Goal: Task Accomplishment & Management: Manage account settings

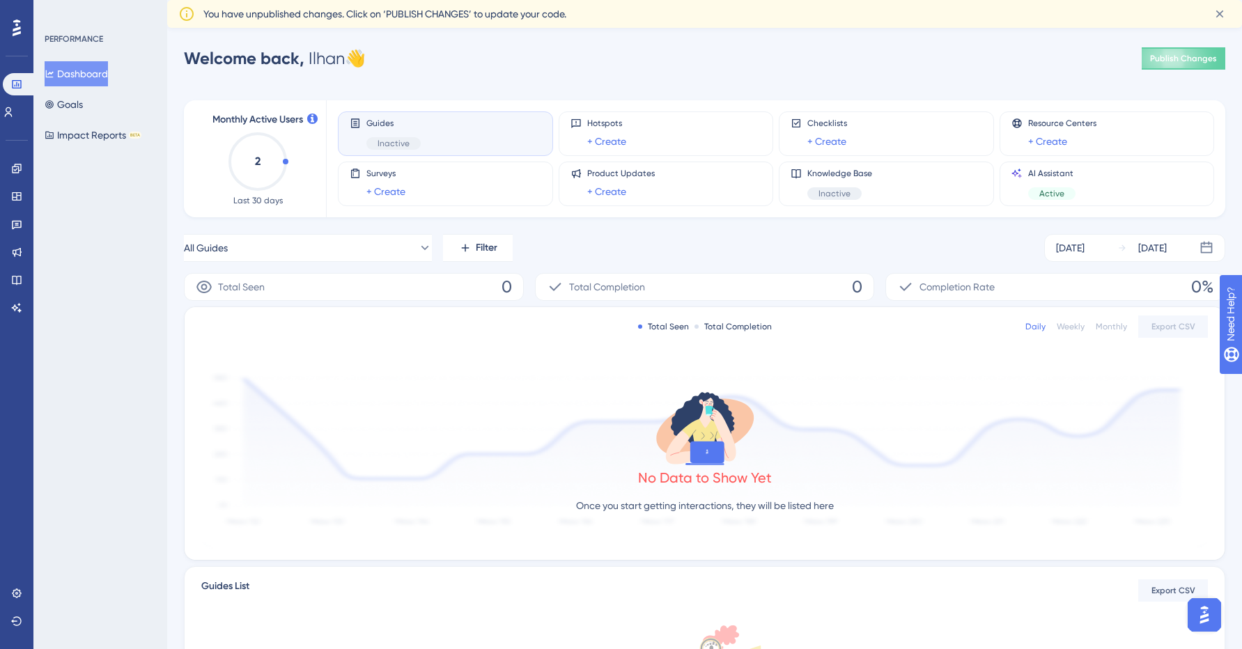
click at [20, 19] on icon at bounding box center [17, 28] width 8 height 18
click at [455, 138] on div "Guides Inactive" at bounding box center [446, 134] width 192 height 32
click at [364, 137] on div "Guides Inactive" at bounding box center [446, 134] width 192 height 32
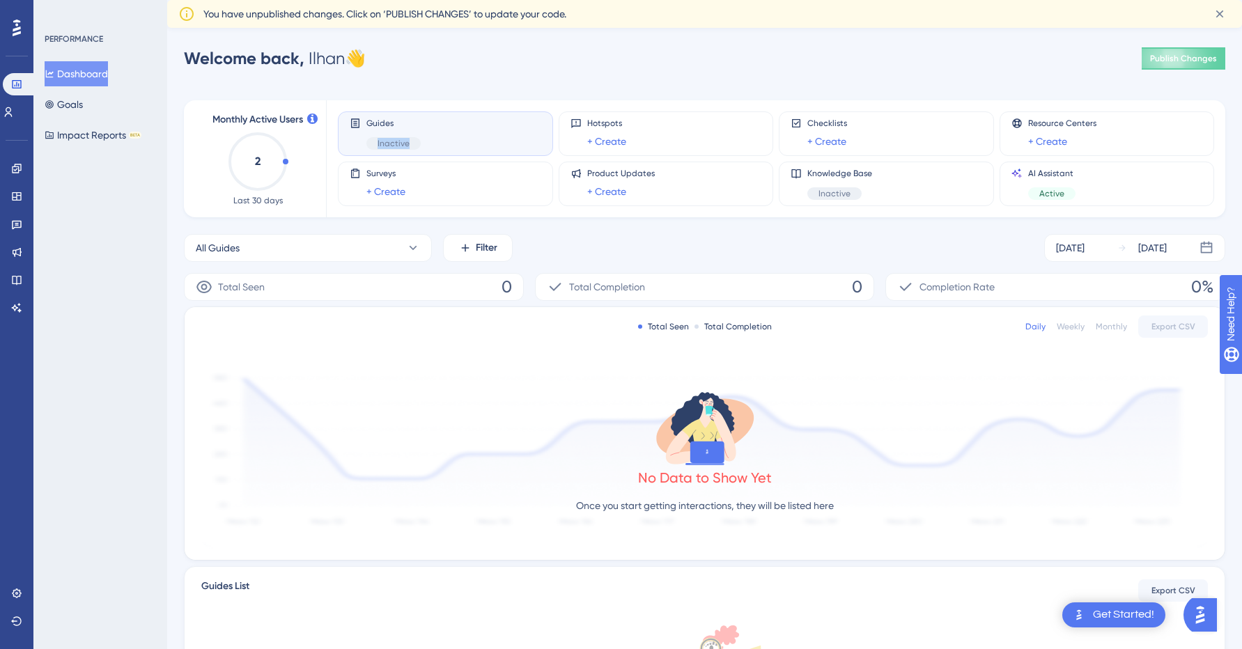
click at [429, 143] on div "Guides Inactive" at bounding box center [446, 134] width 192 height 32
click at [1224, 14] on icon at bounding box center [1220, 14] width 14 height 14
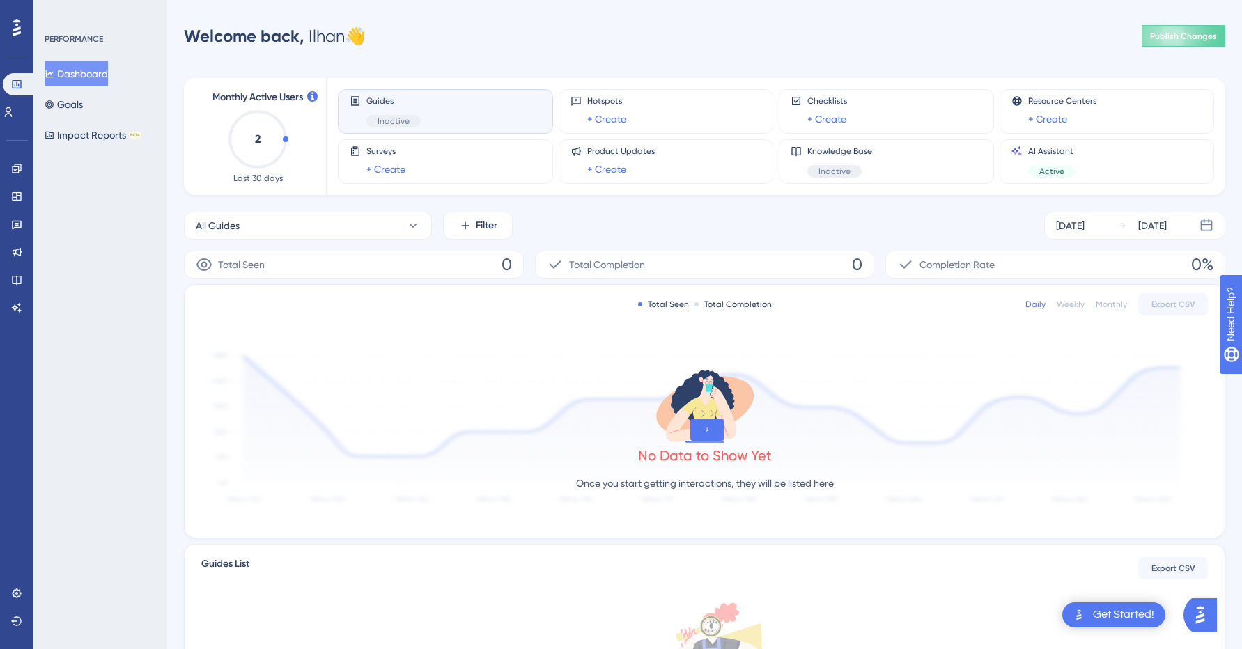
click at [469, 114] on div "Guides Inactive" at bounding box center [446, 111] width 192 height 32
click at [379, 105] on span "Guides" at bounding box center [393, 100] width 54 height 11
click at [13, 113] on icon at bounding box center [8, 112] width 11 height 11
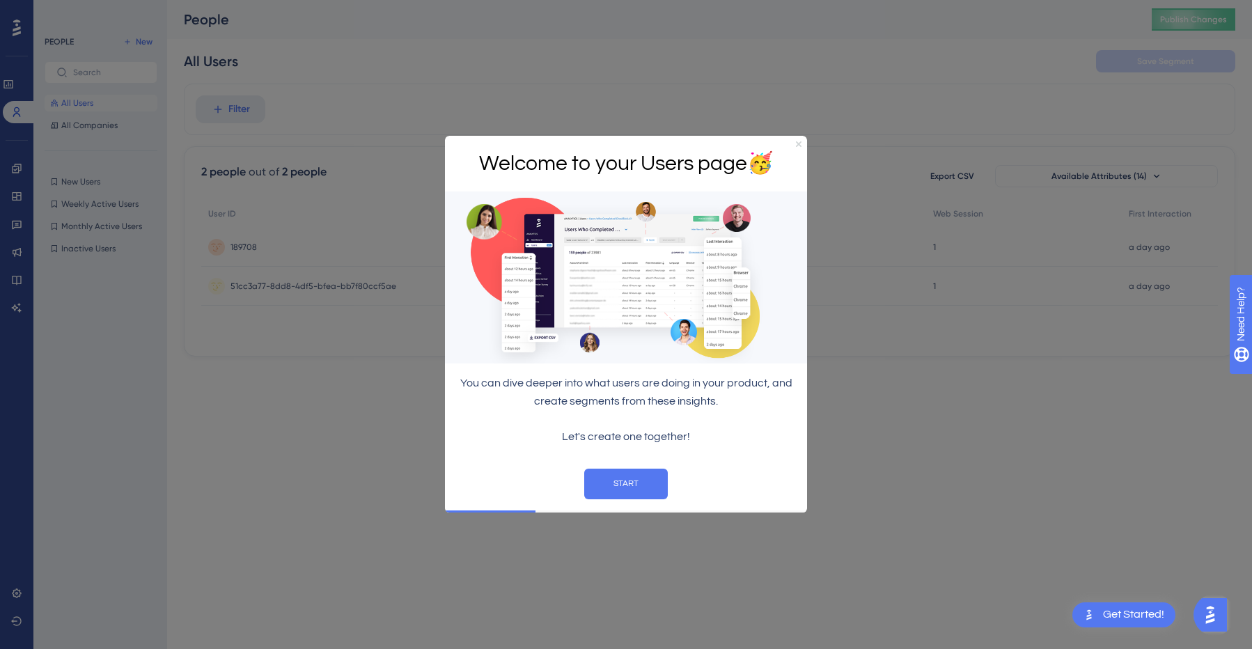
click at [796, 144] on icon "Close Preview" at bounding box center [799, 144] width 6 height 6
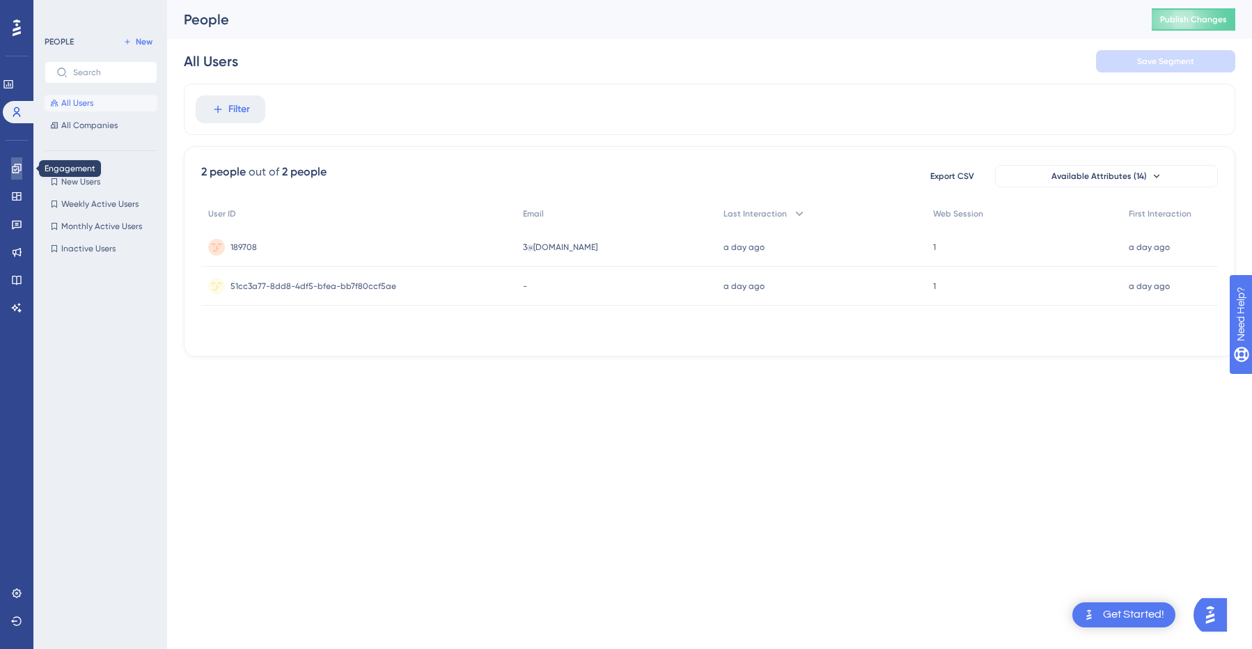
click at [11, 164] on link at bounding box center [16, 168] width 11 height 22
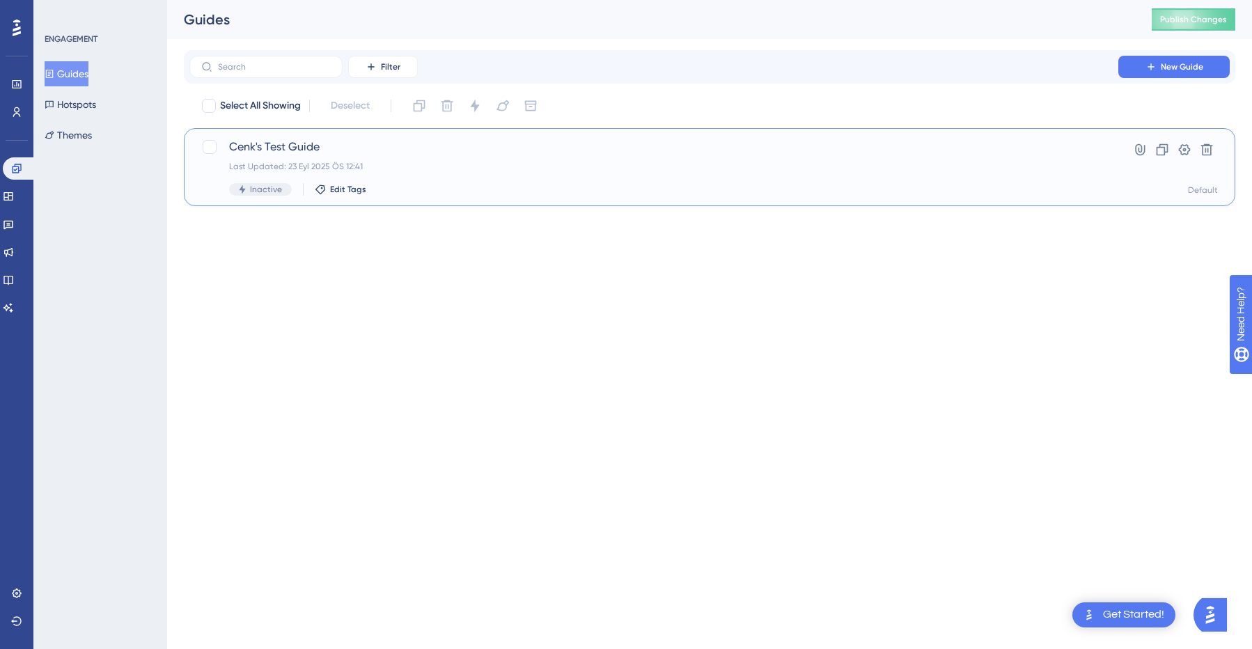
click at [448, 157] on div "Cenk's Test Guide Last Updated: 23 Eyl 2025 ÖS 12:41 Inactive Edit Tags" at bounding box center [654, 167] width 850 height 57
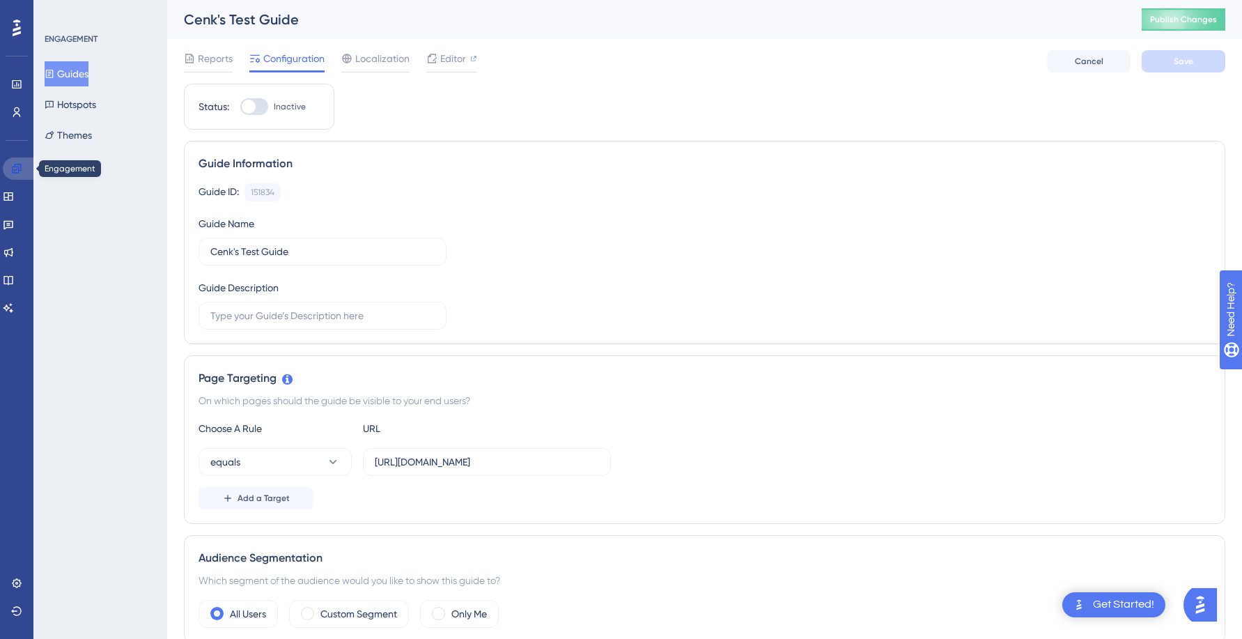
click at [11, 173] on icon at bounding box center [16, 168] width 11 height 11
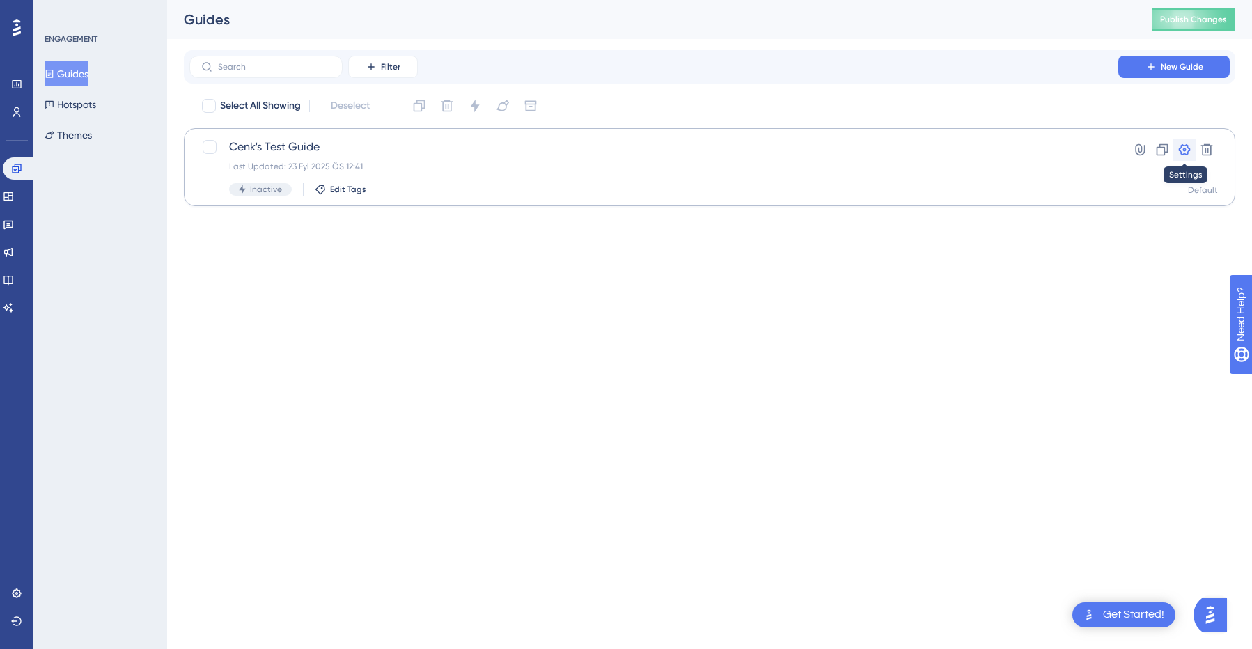
click at [1190, 148] on icon at bounding box center [1185, 150] width 14 height 14
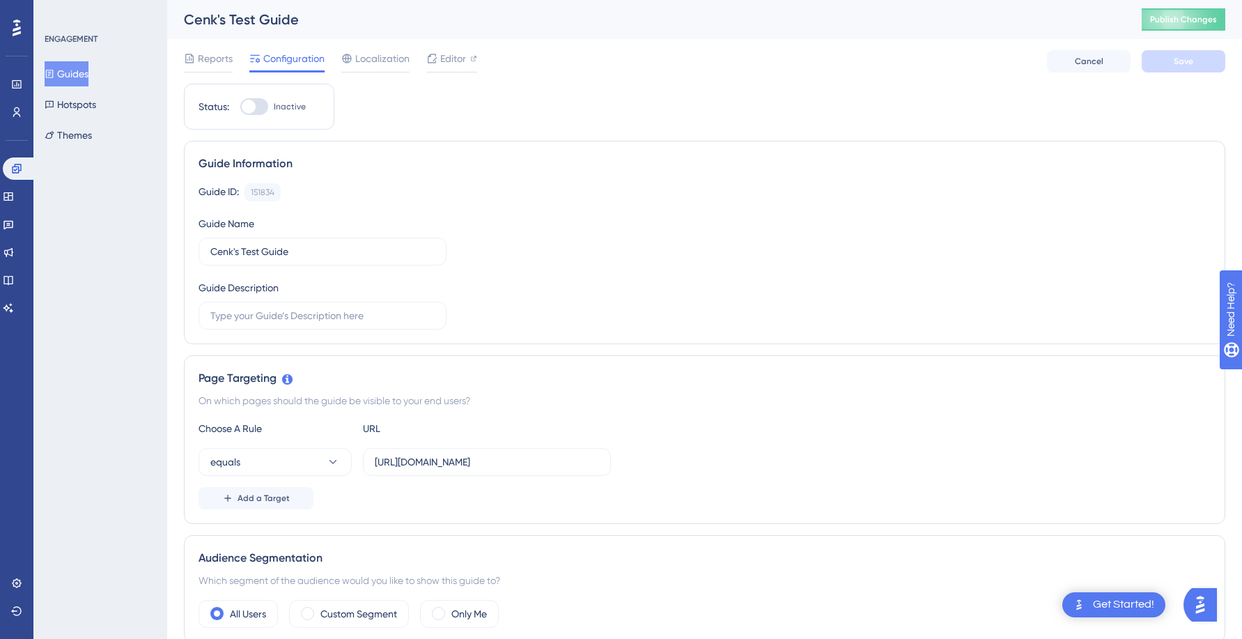
click at [70, 71] on button "Guides" at bounding box center [67, 73] width 44 height 25
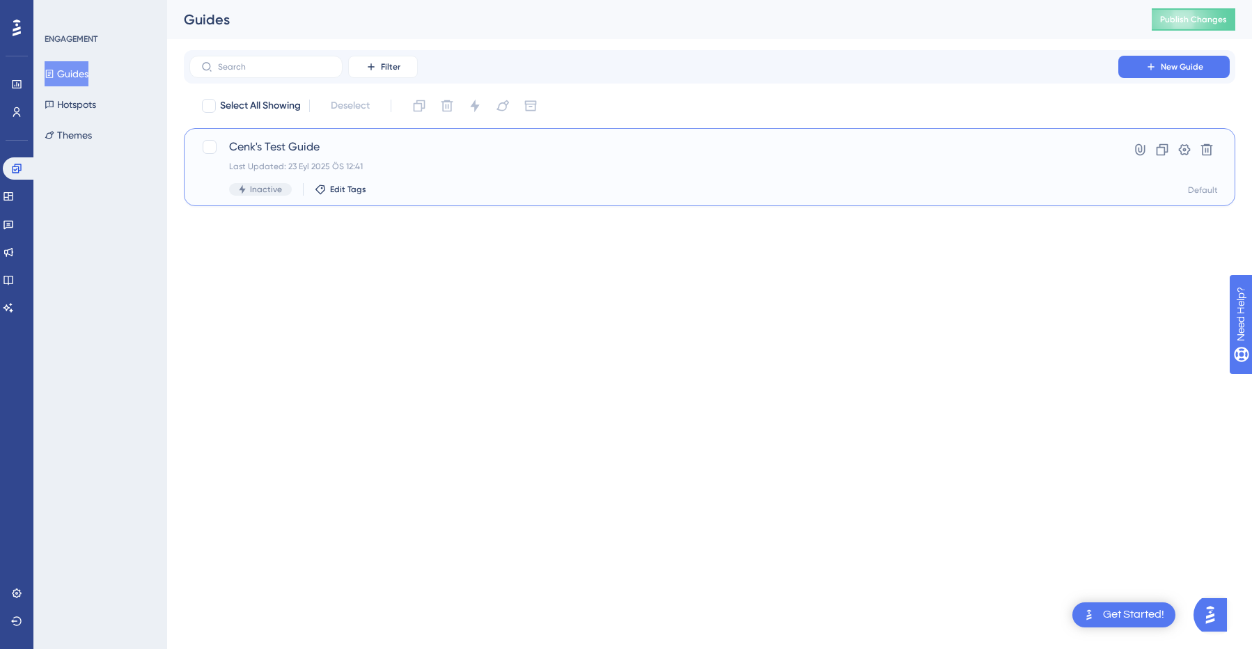
click at [440, 158] on div "Cenk's Test Guide Last Updated: 23 Eyl 2025 ÖS 12:41 Inactive Edit Tags" at bounding box center [654, 167] width 850 height 57
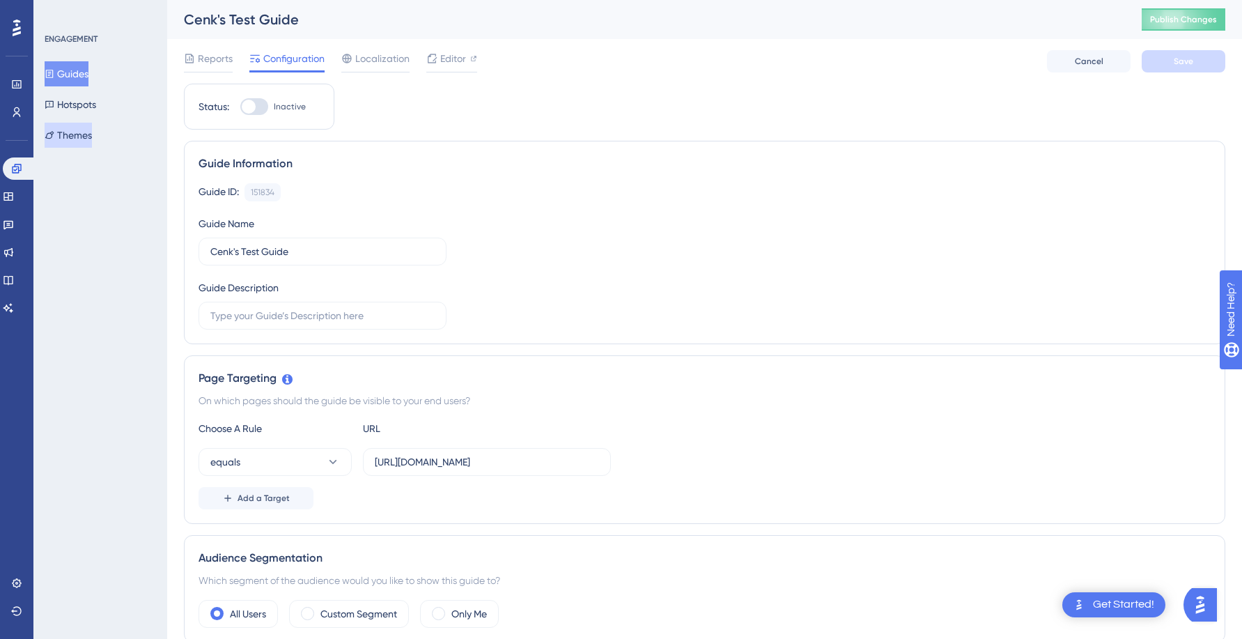
click at [82, 134] on button "Themes" at bounding box center [68, 135] width 47 height 25
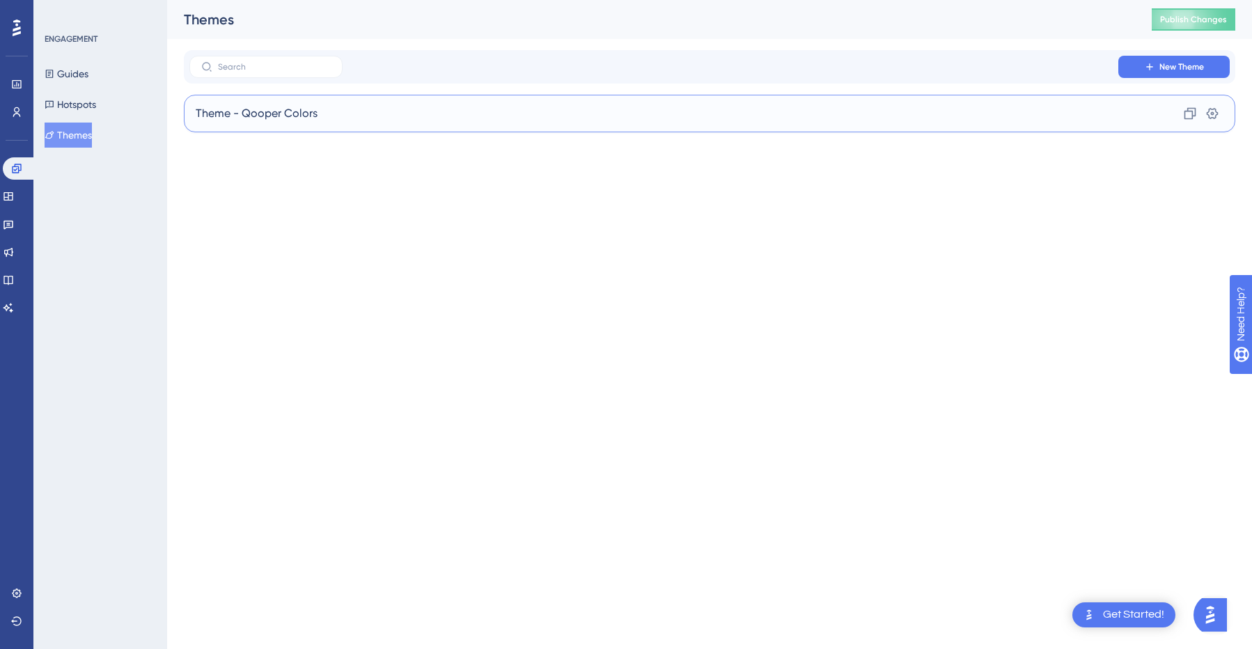
click at [316, 109] on span "Theme - Qooper Colors" at bounding box center [257, 113] width 122 height 17
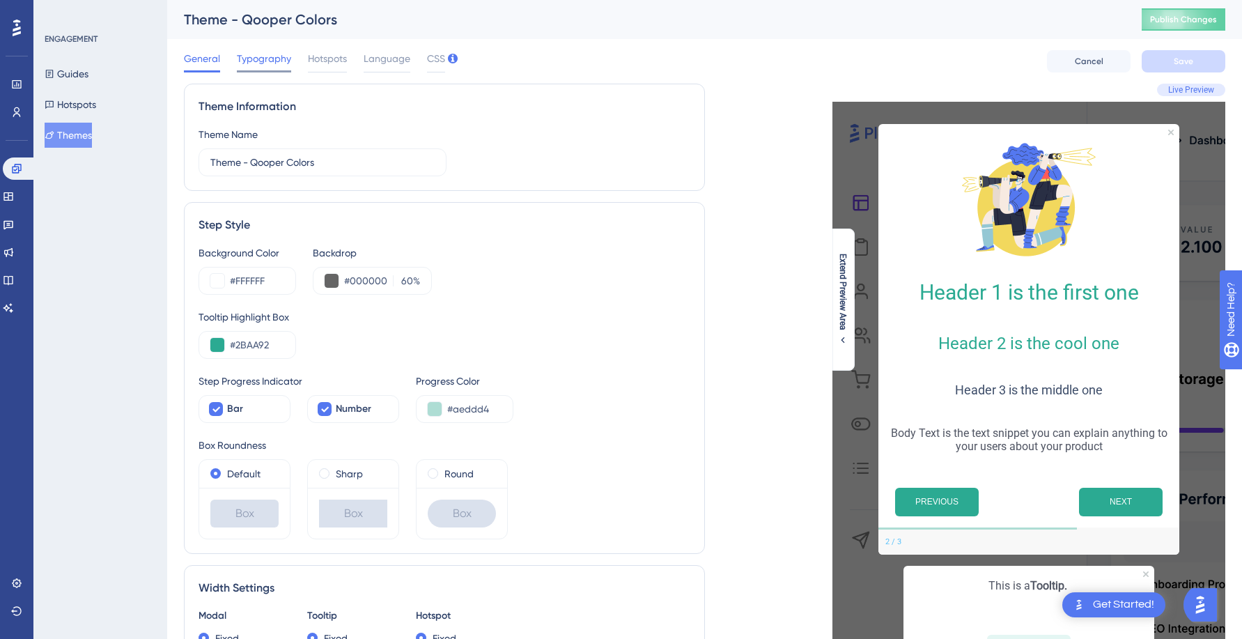
click at [270, 59] on span "Typography" at bounding box center [264, 58] width 54 height 17
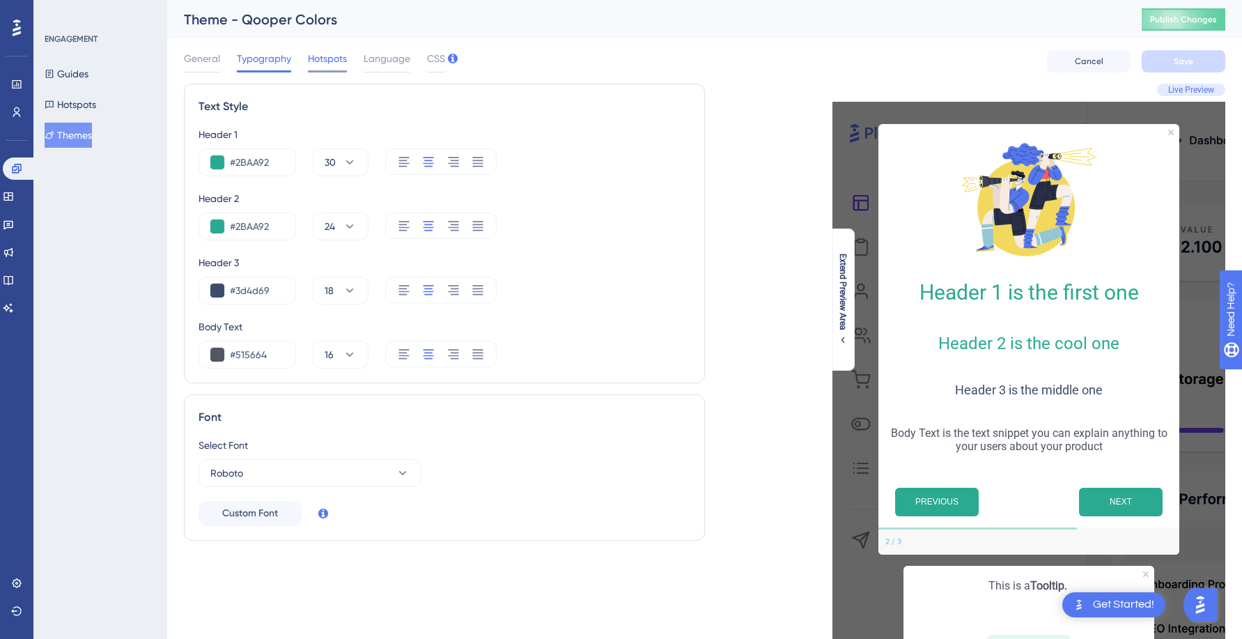
click at [323, 56] on span "Hotspots" at bounding box center [327, 58] width 39 height 17
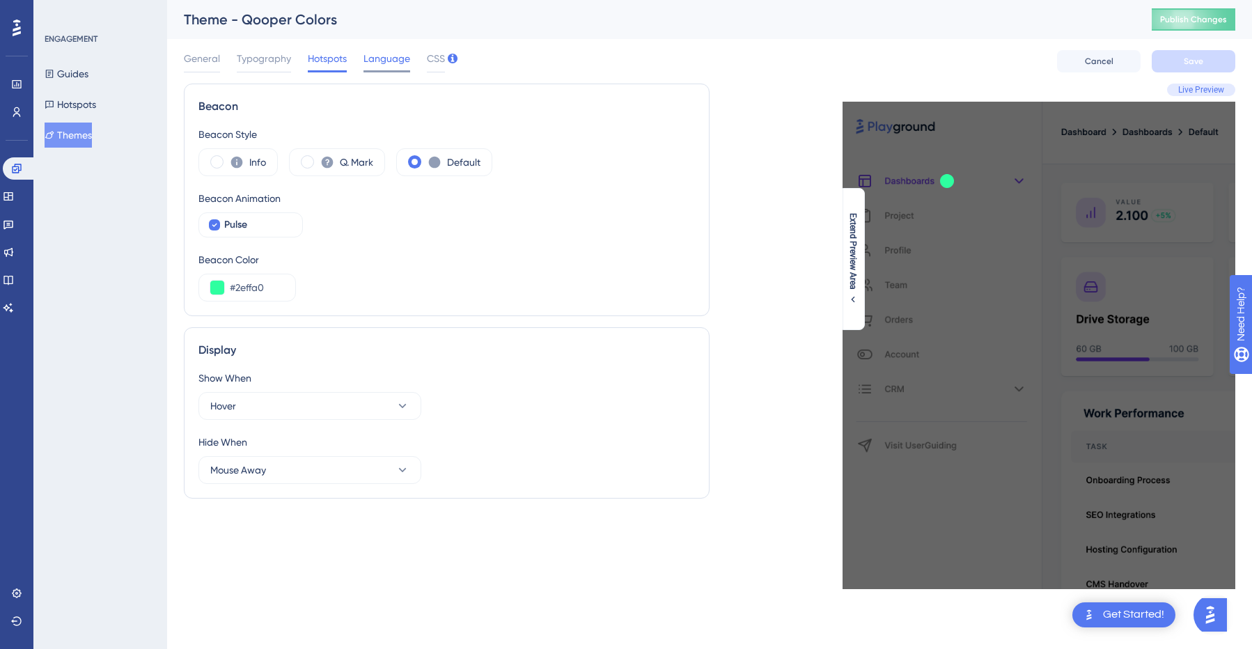
click at [391, 56] on span "Language" at bounding box center [387, 58] width 47 height 17
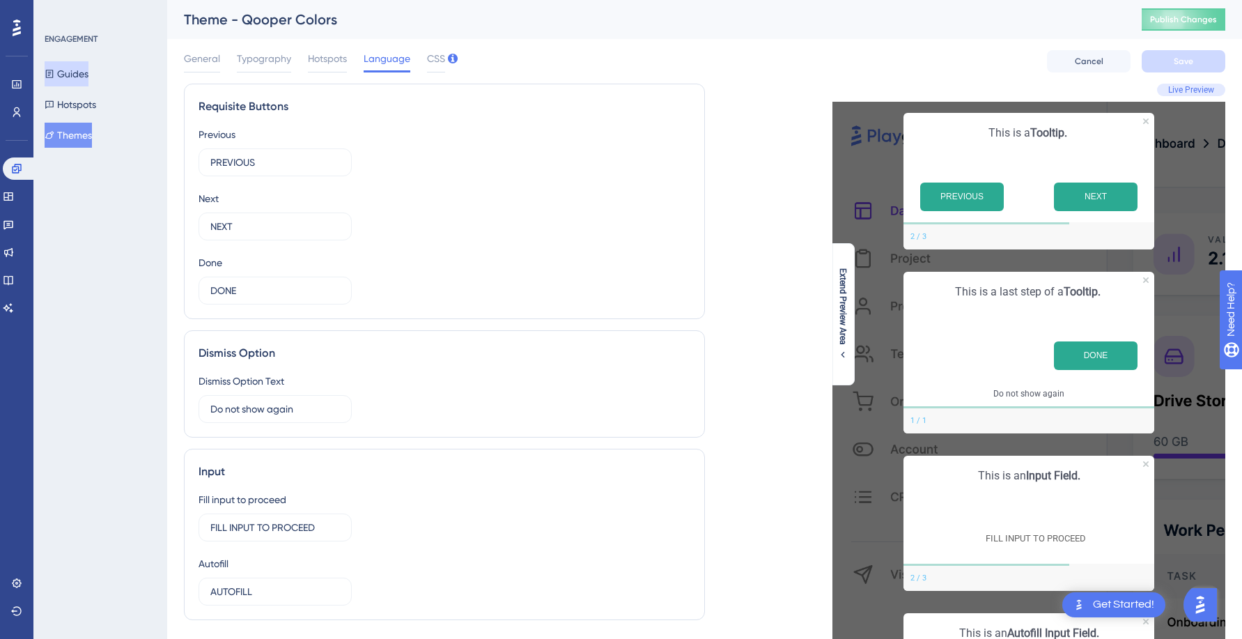
click at [71, 77] on button "Guides" at bounding box center [67, 73] width 44 height 25
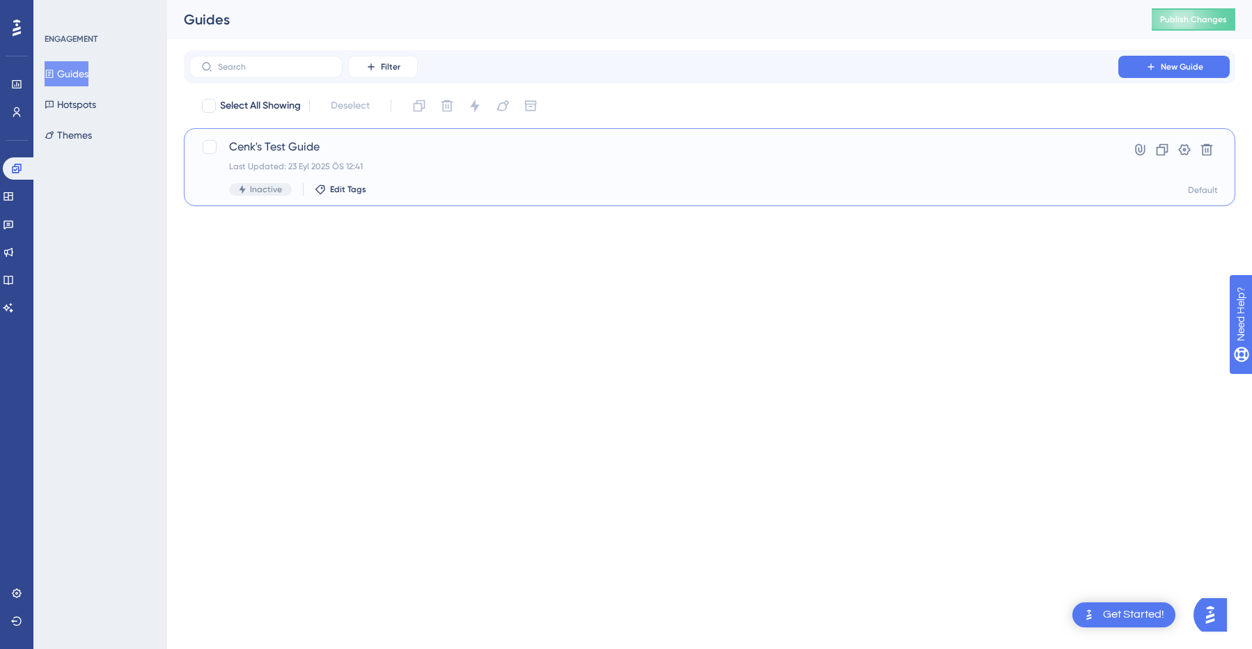
click at [447, 148] on span "Cenk's Test Guide" at bounding box center [654, 147] width 850 height 17
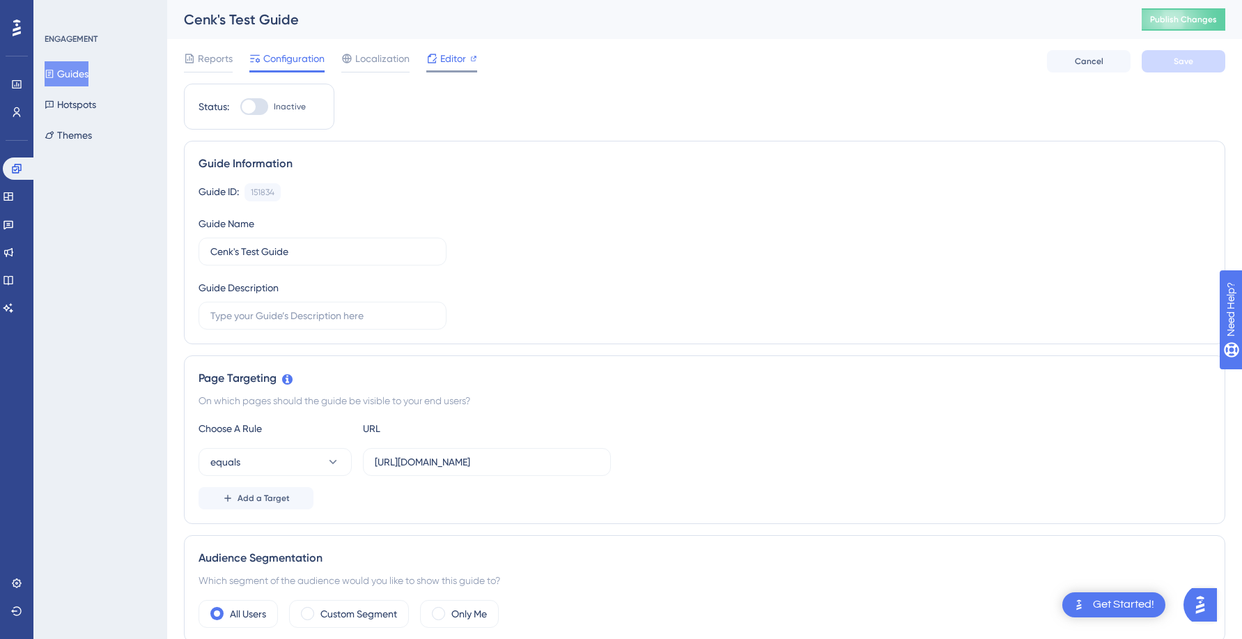
click at [444, 54] on span "Editor" at bounding box center [453, 58] width 26 height 17
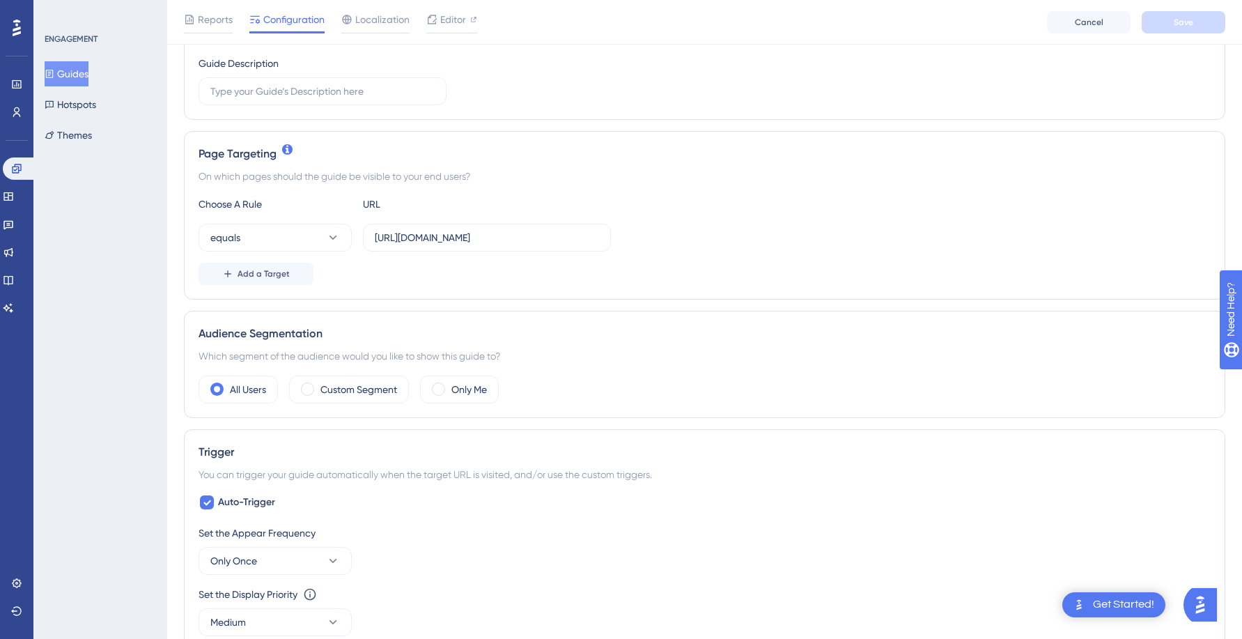
scroll to position [347, 0]
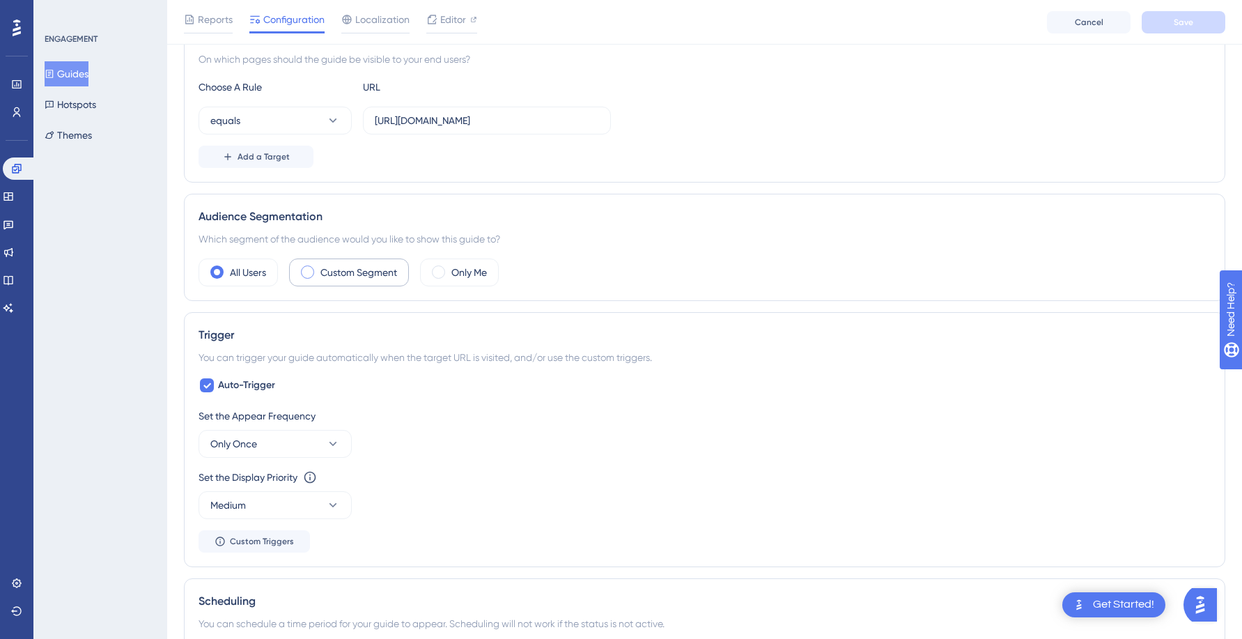
click at [368, 274] on label "Custom Segment" at bounding box center [358, 272] width 77 height 17
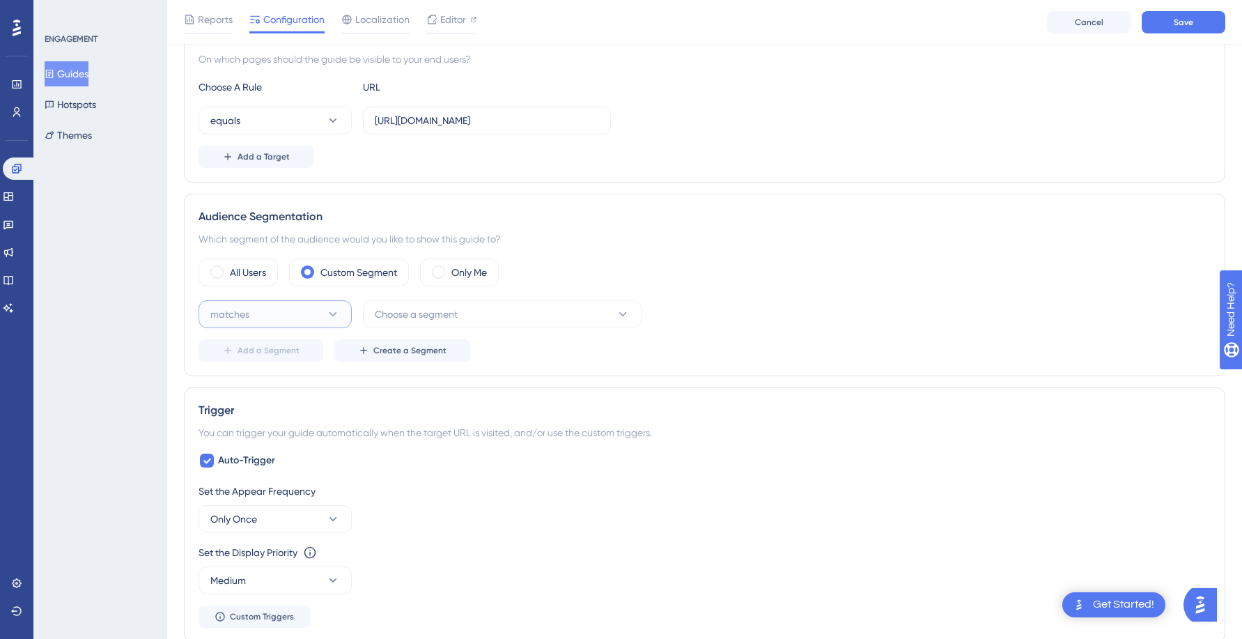
click at [338, 318] on icon at bounding box center [333, 314] width 14 height 14
click at [531, 303] on button "Choose a segment" at bounding box center [502, 314] width 279 height 28
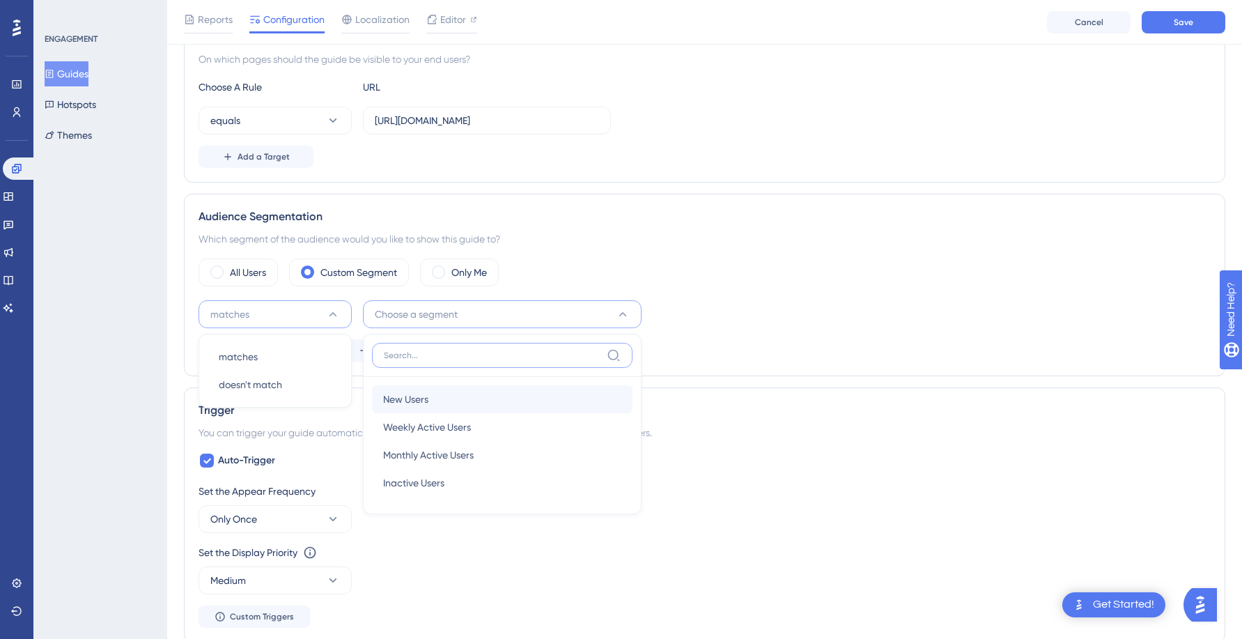
scroll to position [451, 0]
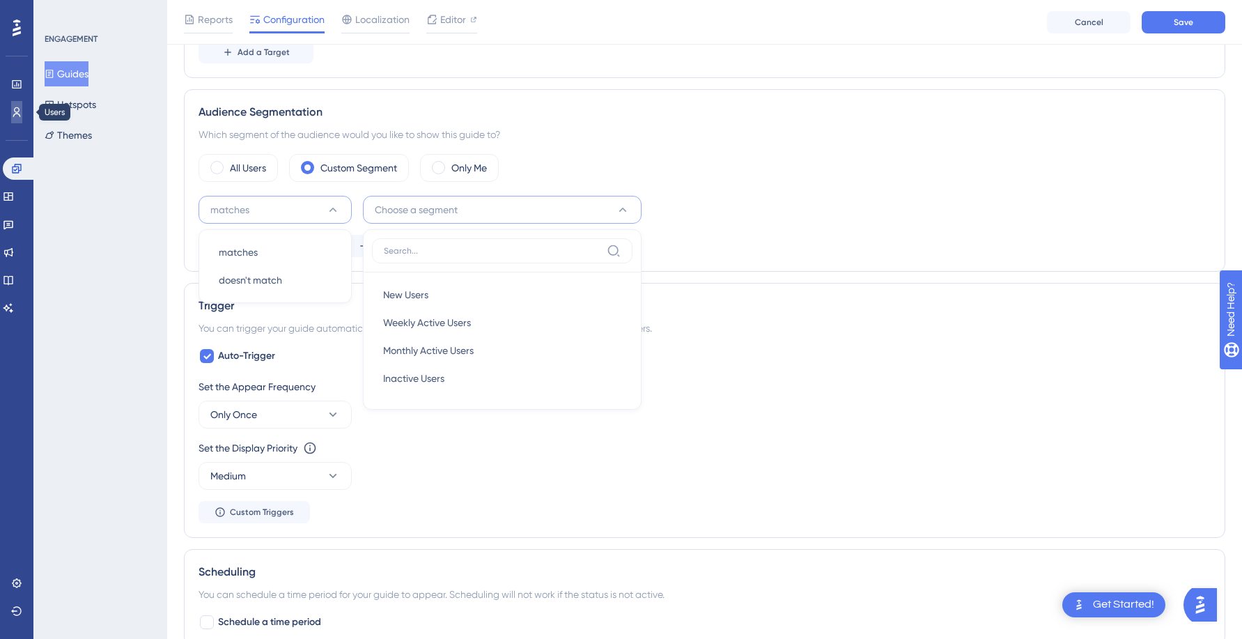
click at [11, 109] on link at bounding box center [16, 112] width 11 height 22
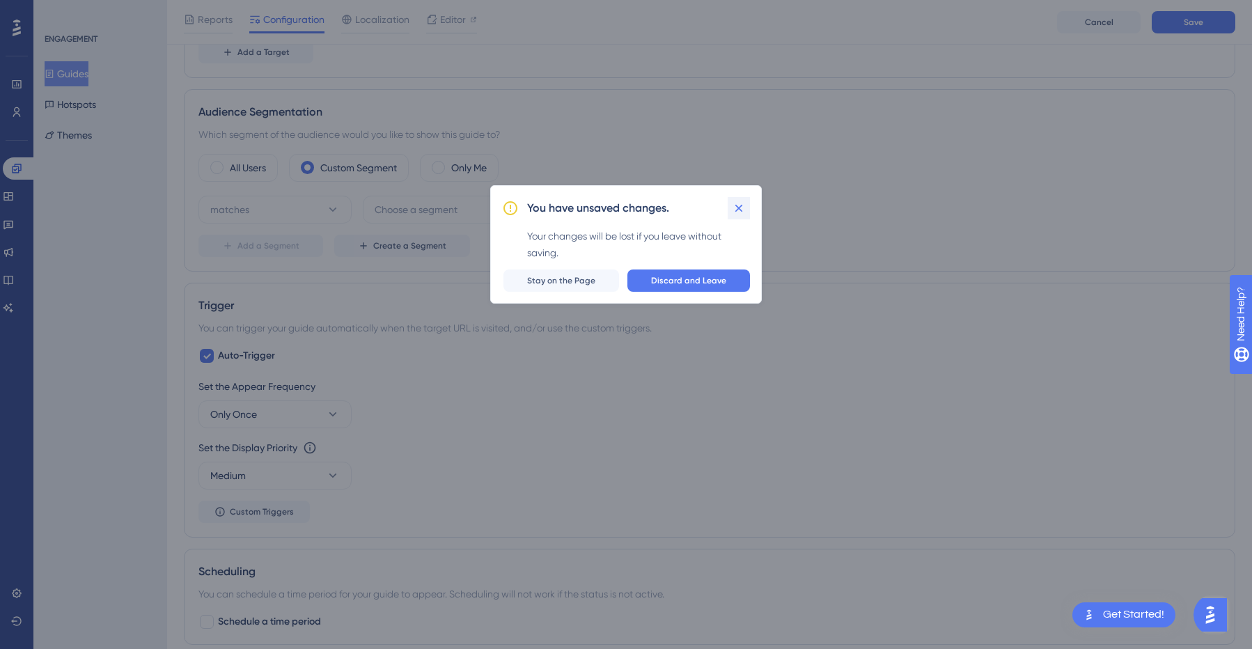
click at [741, 205] on icon at bounding box center [739, 209] width 8 height 8
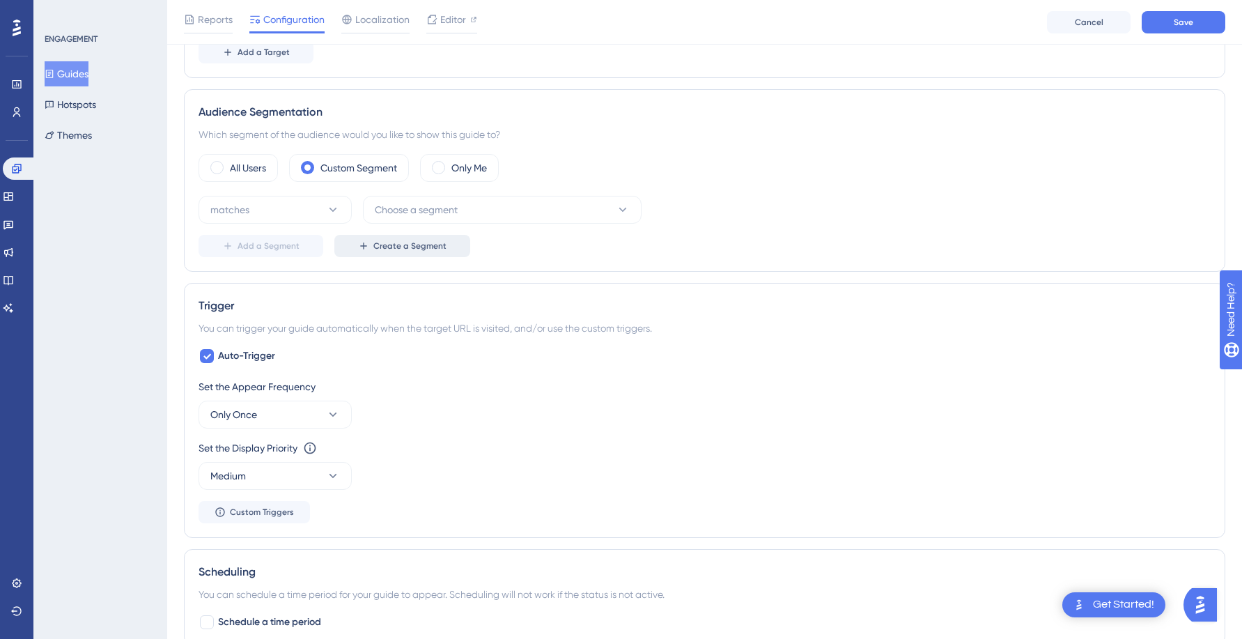
click at [391, 242] on span "Create a Segment" at bounding box center [409, 245] width 73 height 11
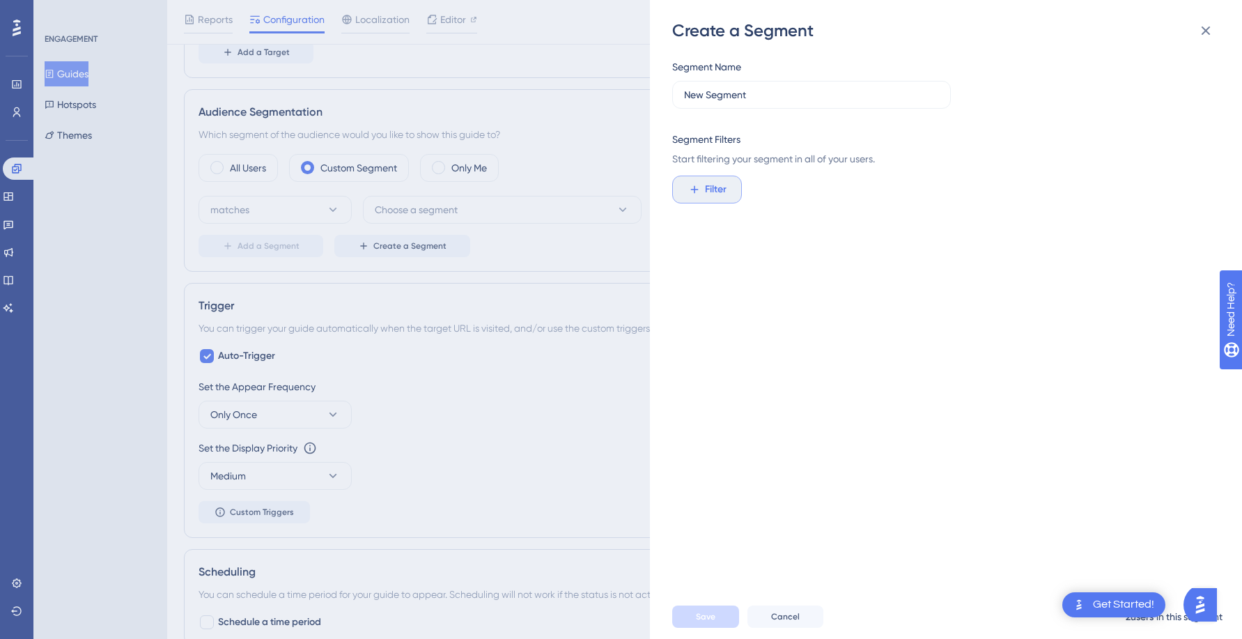
click at [708, 195] on span "Filter" at bounding box center [716, 189] width 22 height 17
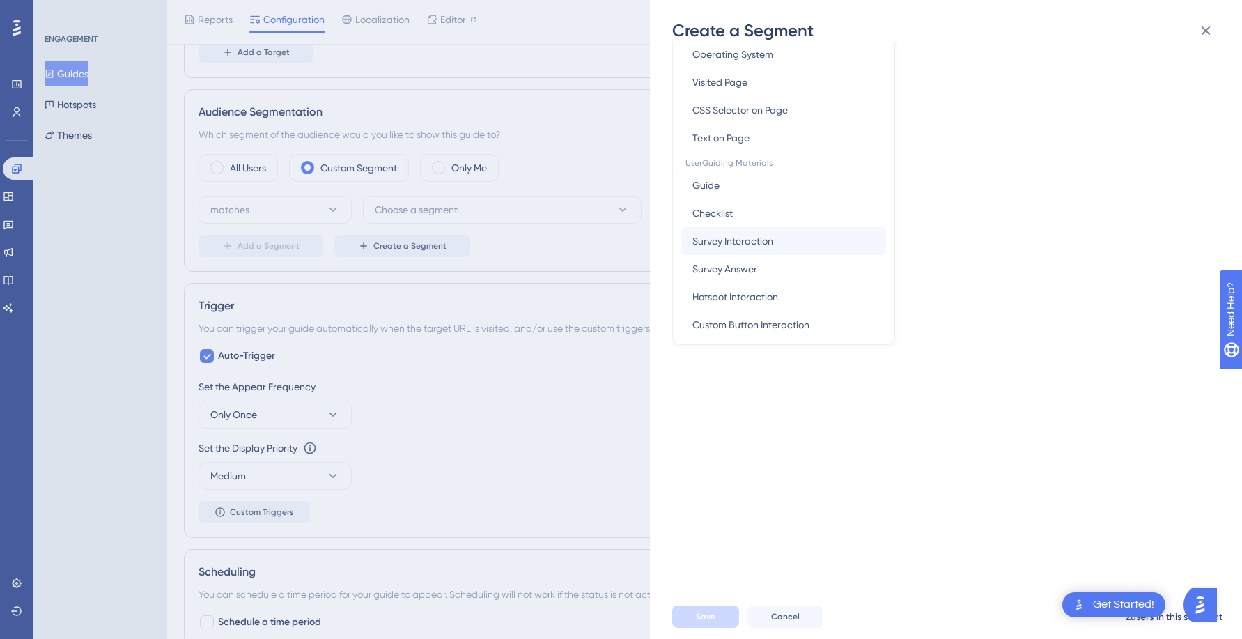
scroll to position [28, 0]
click at [1201, 30] on icon at bounding box center [1205, 30] width 17 height 17
